Goal: Task Accomplishment & Management: Manage account settings

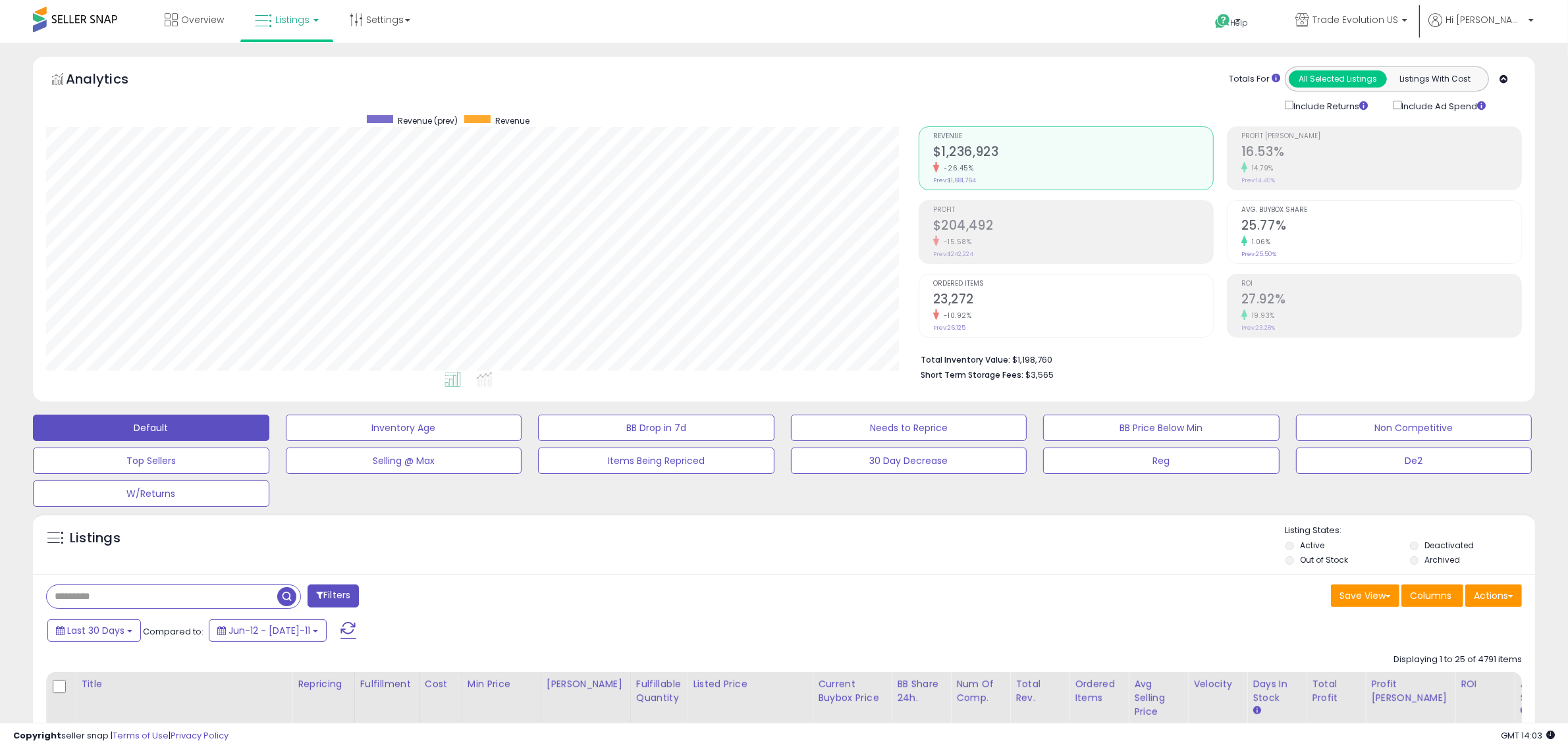
scroll to position [269, 873]
